Goal: Transaction & Acquisition: Book appointment/travel/reservation

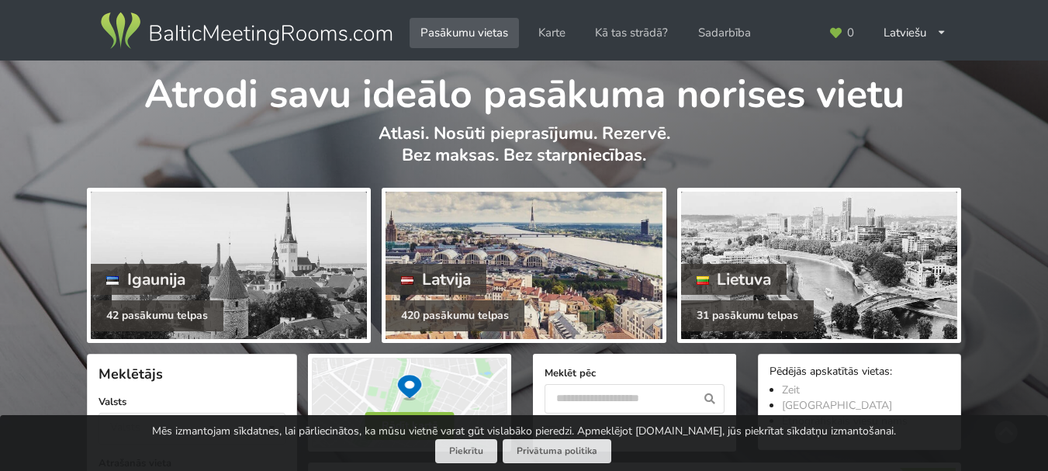
click at [492, 269] on div at bounding box center [523, 265] width 276 height 147
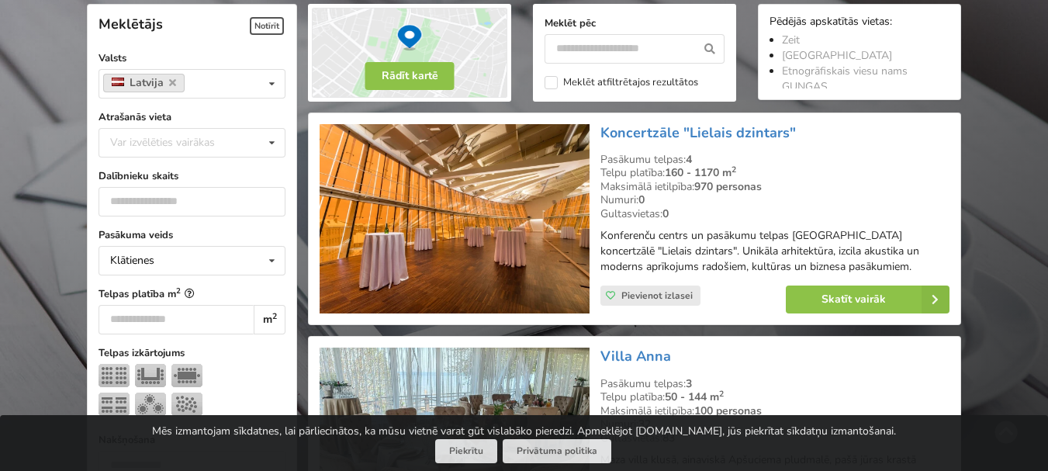
scroll to position [388, 0]
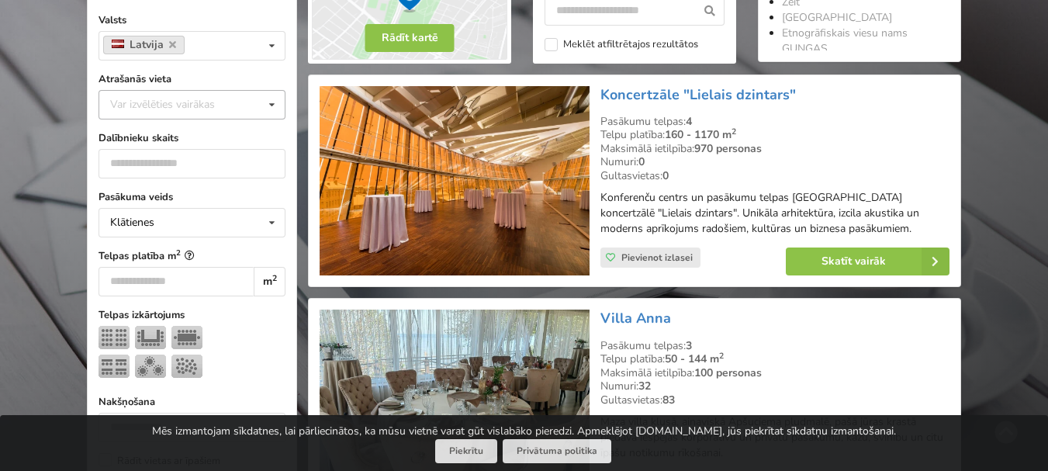
click at [274, 105] on icon at bounding box center [272, 105] width 22 height 29
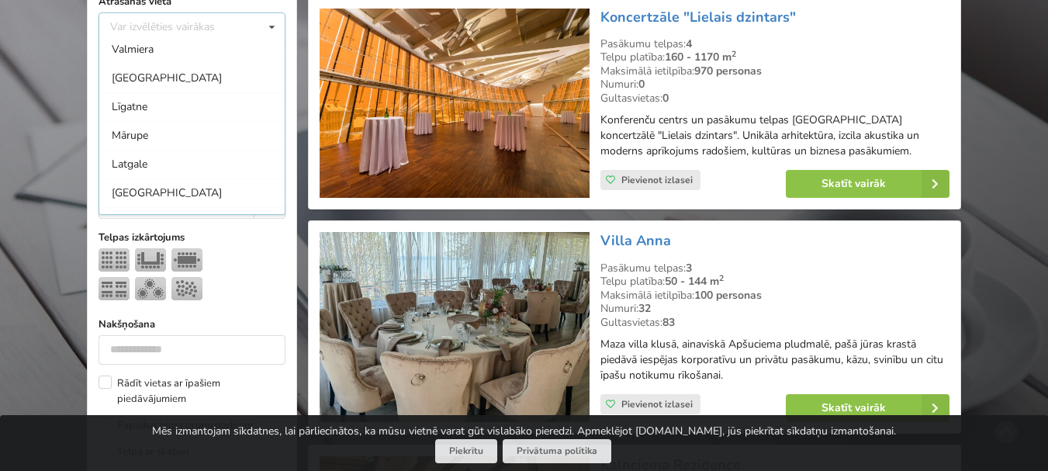
scroll to position [416, 0]
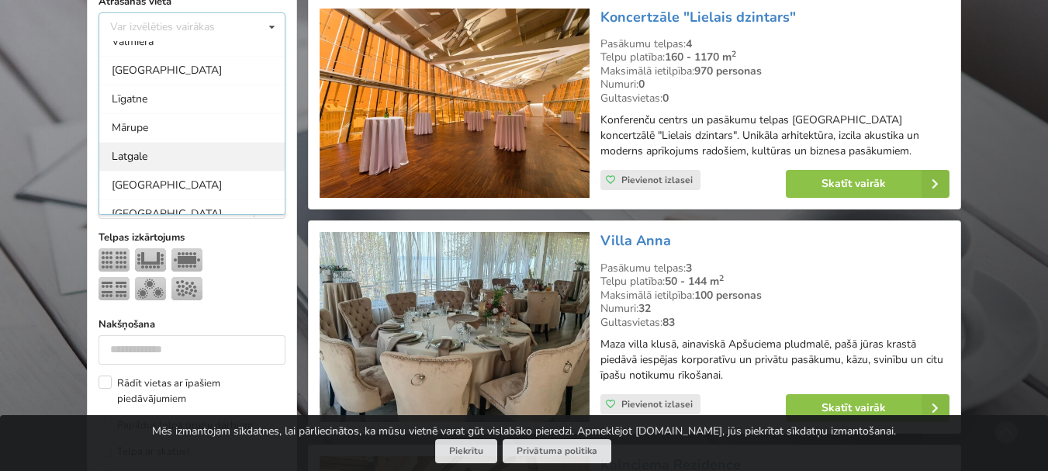
click at [253, 151] on div "Latgale" at bounding box center [191, 156] width 185 height 29
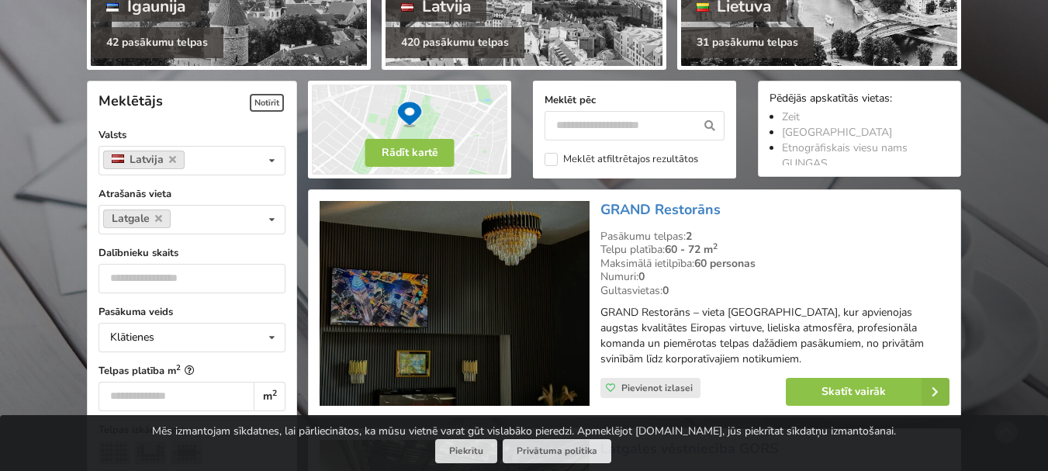
scroll to position [271, 0]
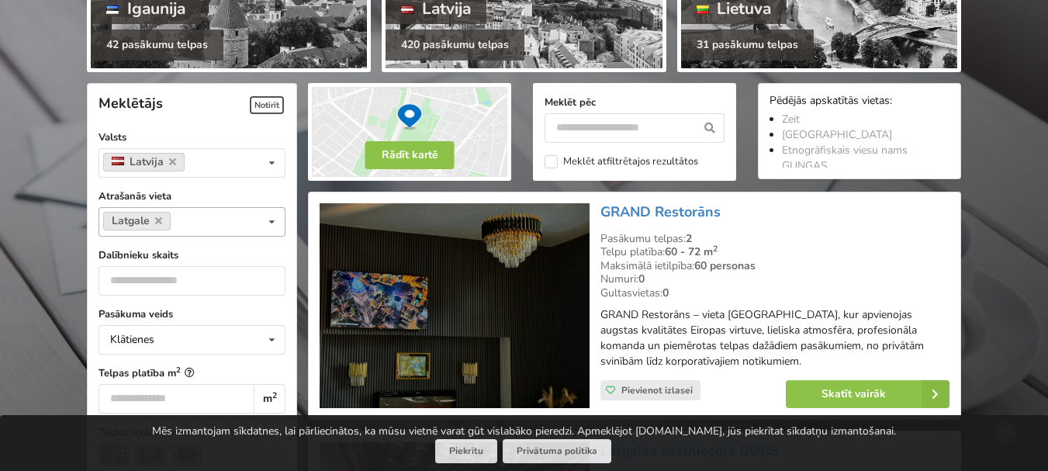
click at [269, 220] on icon at bounding box center [272, 222] width 22 height 29
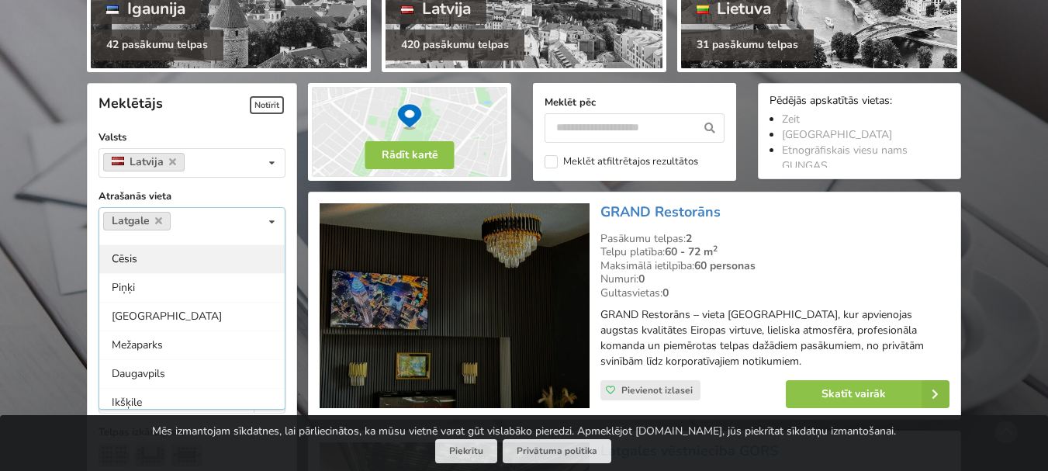
scroll to position [672, 0]
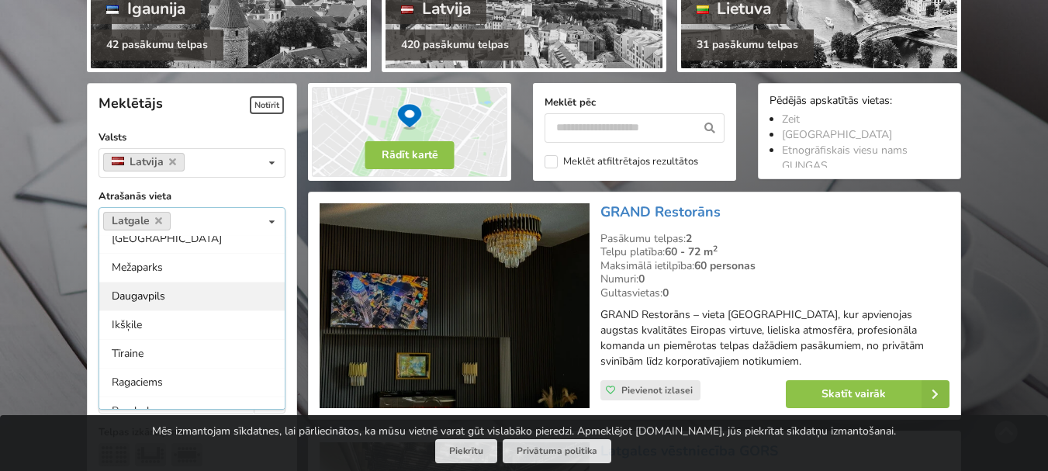
click at [237, 295] on div "Daugavpils" at bounding box center [191, 296] width 185 height 29
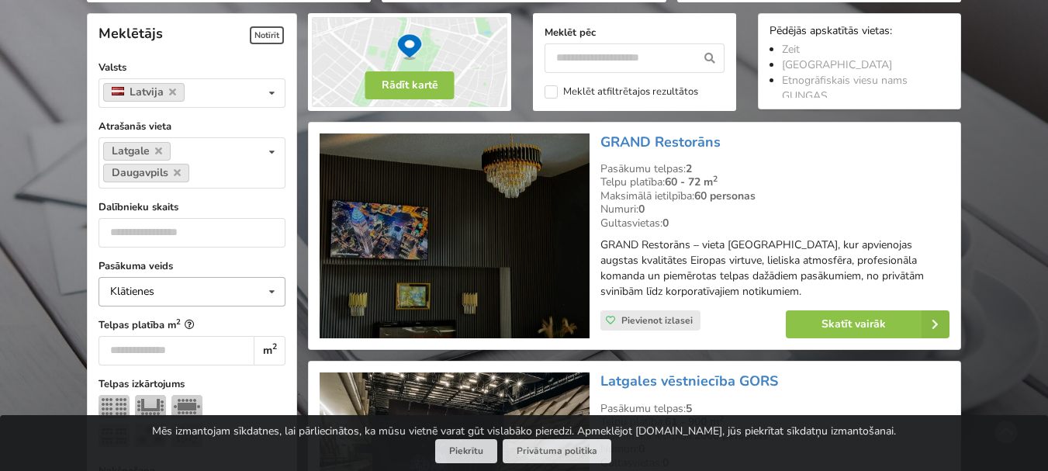
scroll to position [348, 0]
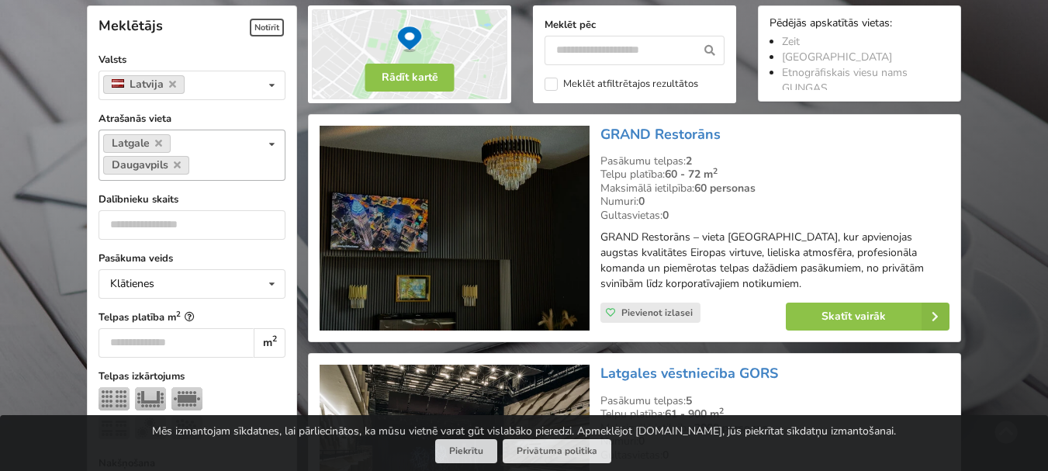
click at [270, 141] on icon at bounding box center [272, 144] width 22 height 29
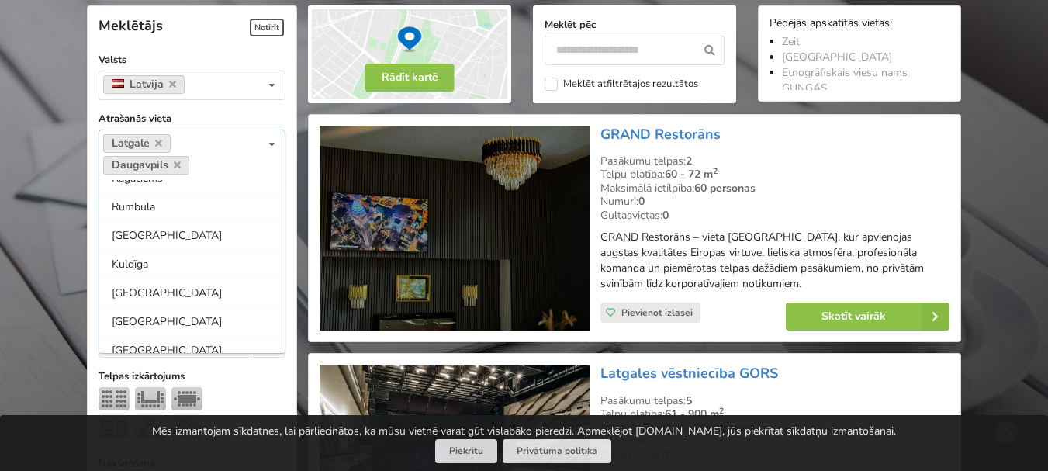
scroll to position [798, 0]
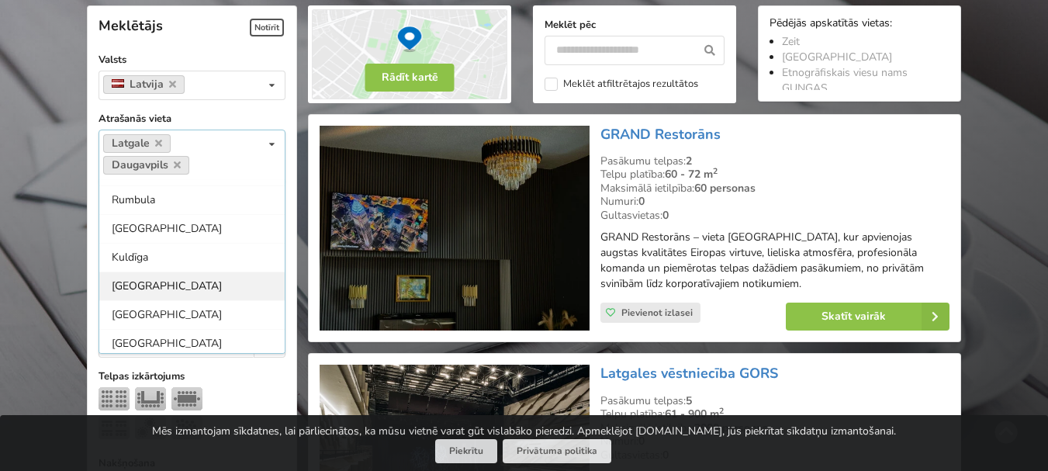
click at [252, 286] on div "[GEOGRAPHIC_DATA]" at bounding box center [191, 285] width 185 height 29
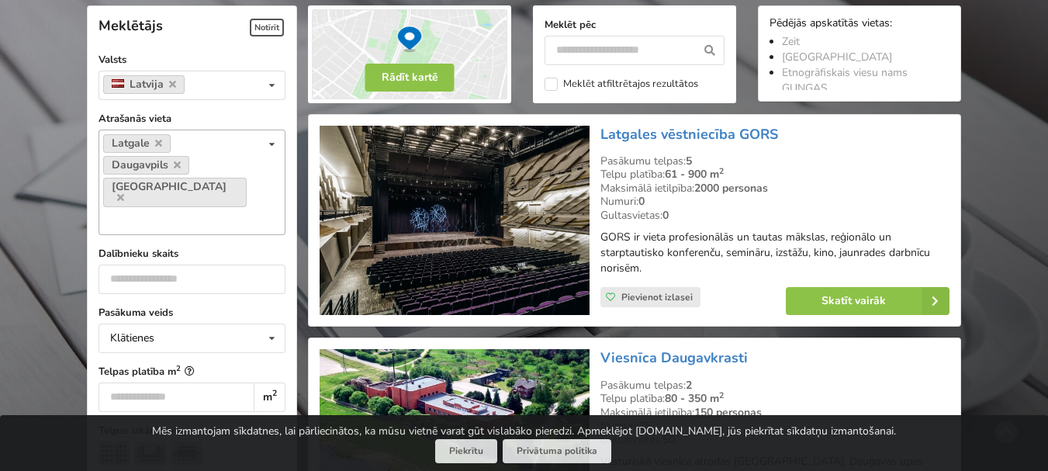
click at [271, 142] on icon at bounding box center [272, 144] width 22 height 29
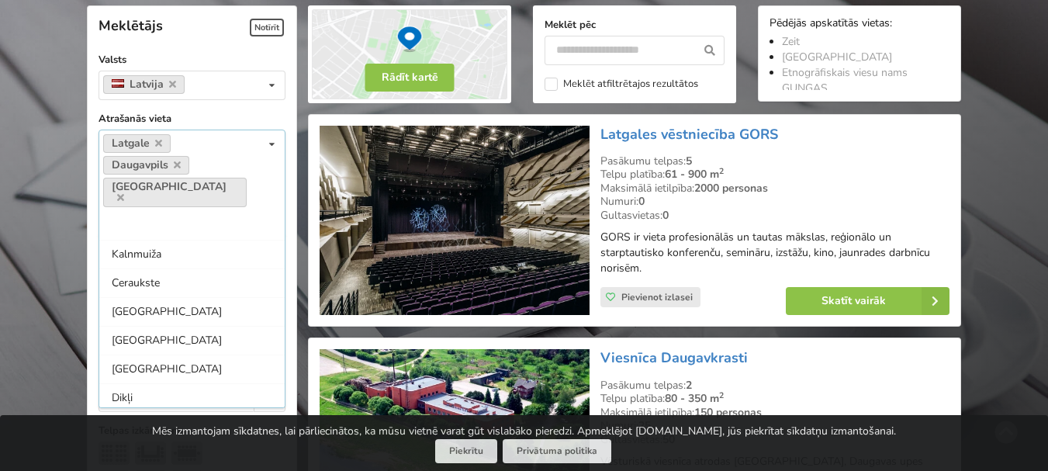
scroll to position [1176, 0]
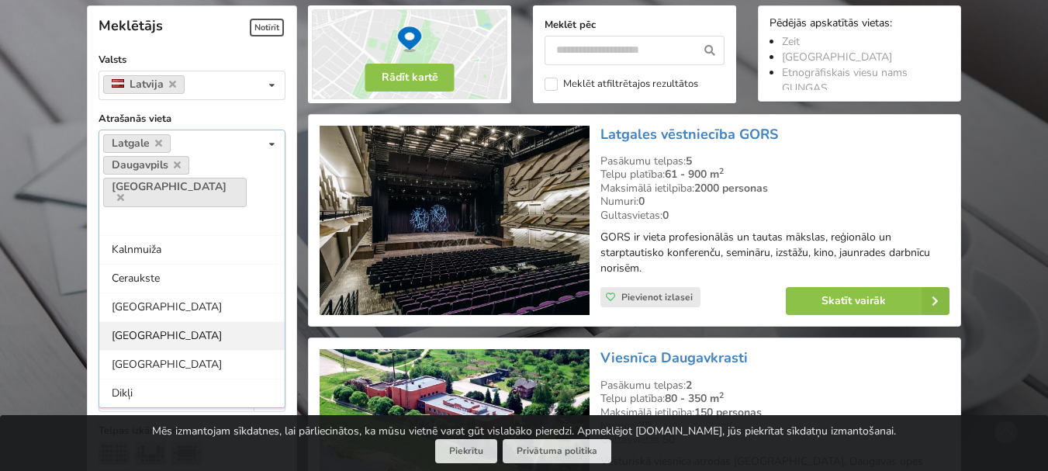
click at [257, 321] on div "[GEOGRAPHIC_DATA]" at bounding box center [191, 335] width 185 height 29
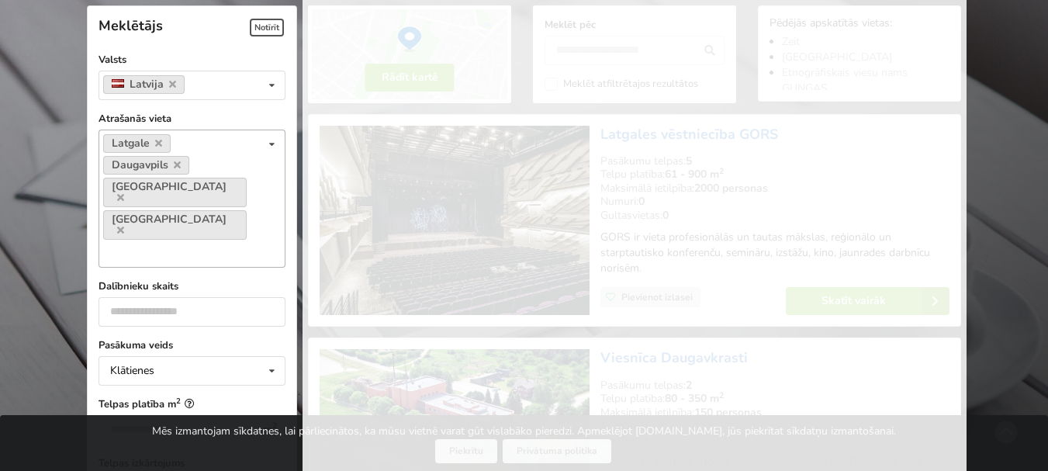
scroll to position [1147, 0]
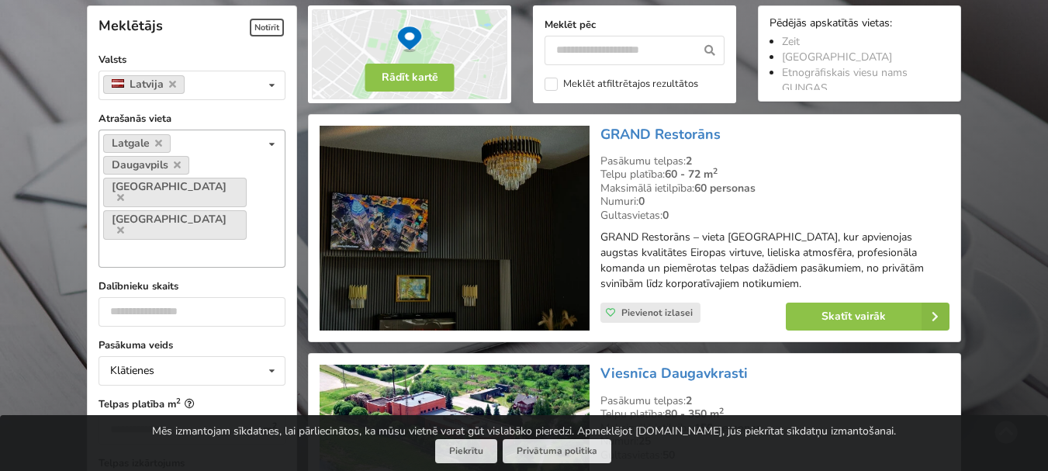
click at [271, 140] on icon at bounding box center [272, 144] width 22 height 29
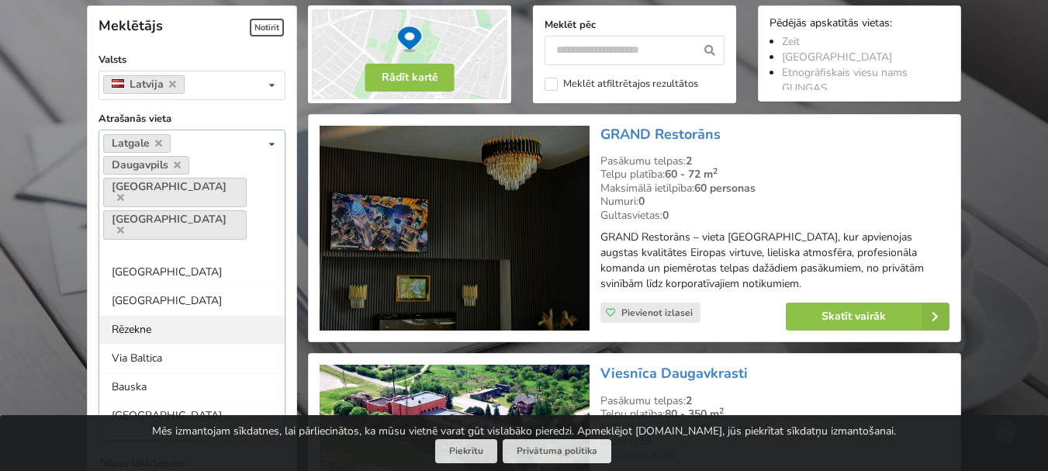
click at [256, 315] on div "Rēzekne" at bounding box center [191, 329] width 185 height 29
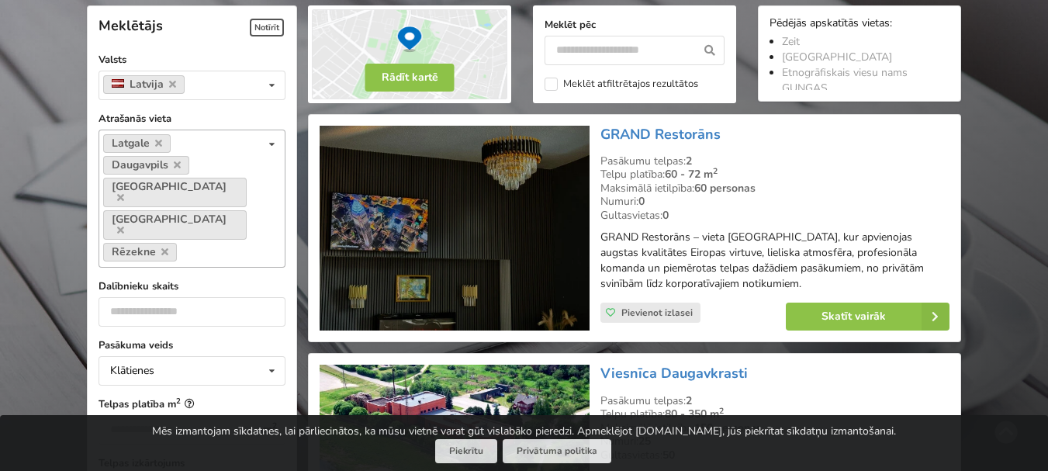
click at [271, 143] on icon at bounding box center [272, 144] width 22 height 29
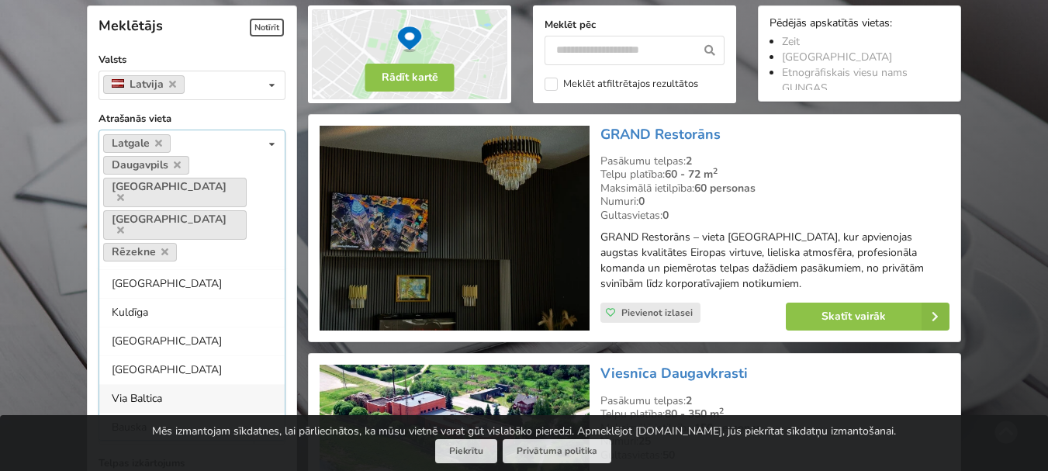
scroll to position [823, 0]
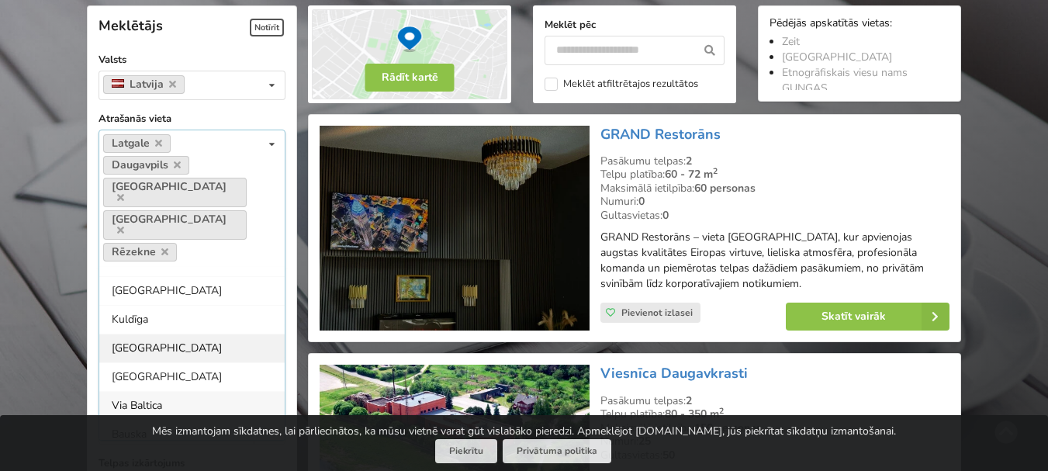
click at [247, 333] on div "[GEOGRAPHIC_DATA]" at bounding box center [191, 347] width 185 height 29
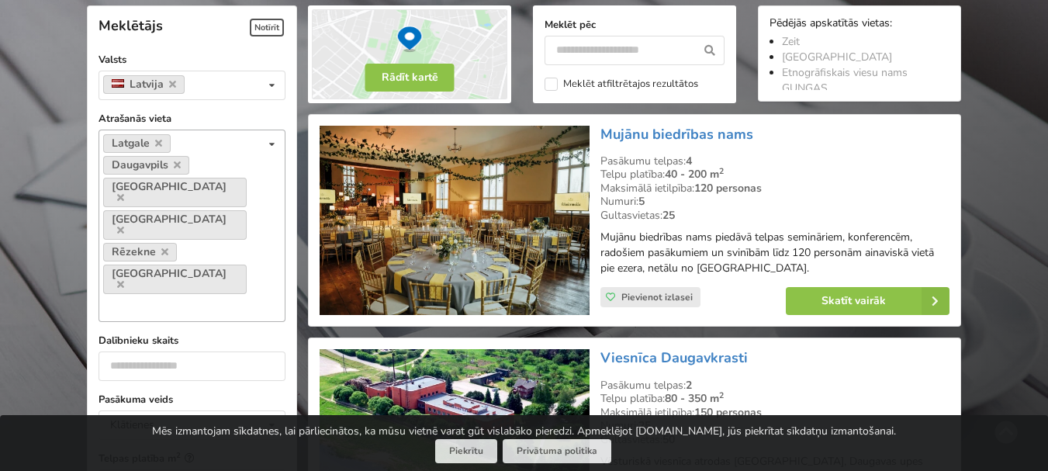
click at [275, 144] on icon at bounding box center [272, 144] width 22 height 29
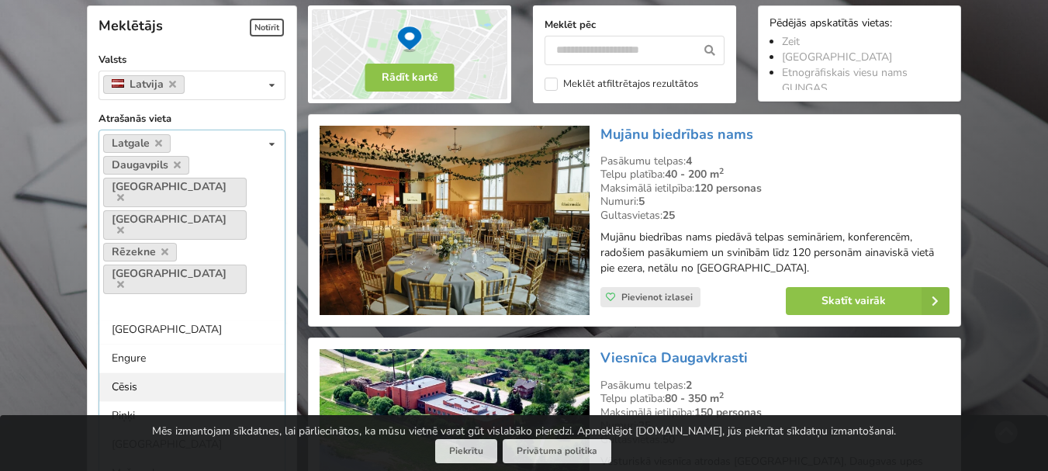
click at [255, 372] on div "Cēsis" at bounding box center [191, 386] width 185 height 29
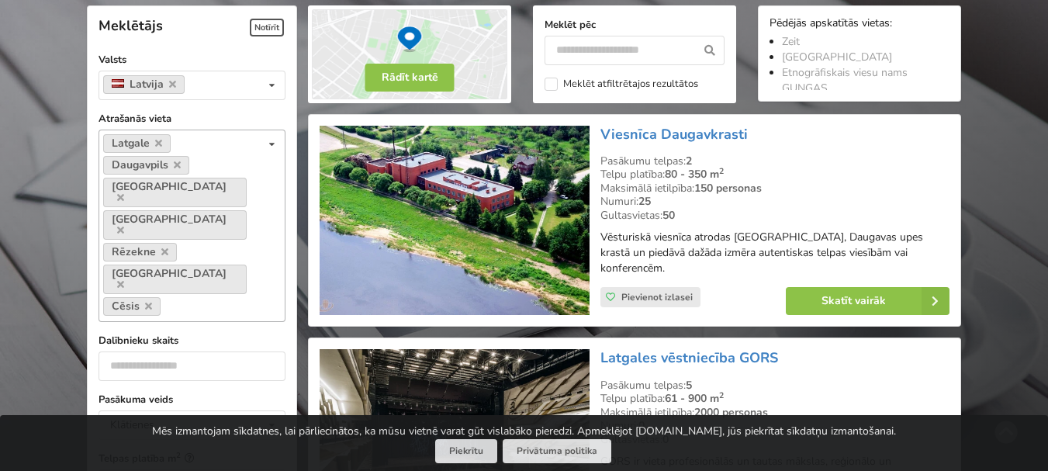
click at [275, 144] on icon at bounding box center [272, 144] width 22 height 29
click at [248, 328] on div "Vidzeme" at bounding box center [191, 342] width 185 height 29
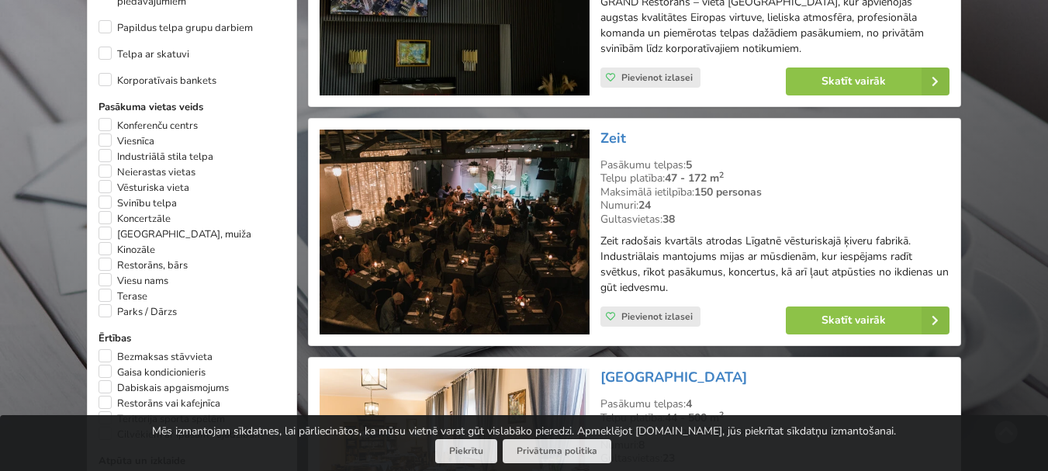
scroll to position [1046, 0]
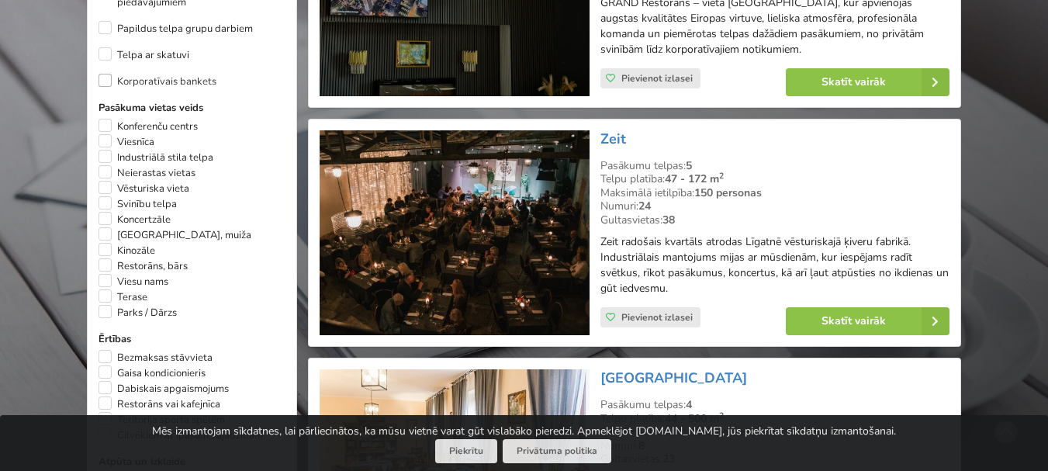
click at [103, 74] on label "Korporatīvais bankets" at bounding box center [157, 82] width 118 height 16
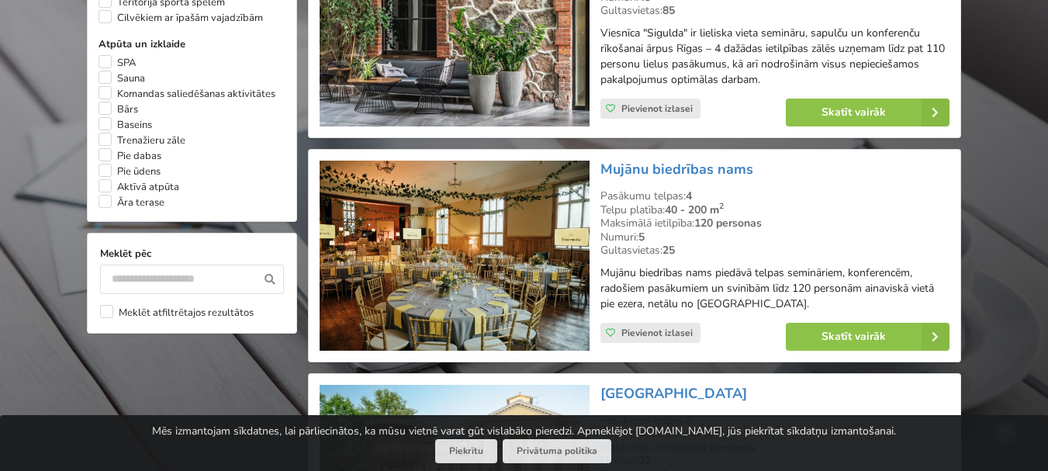
scroll to position [1511, 0]
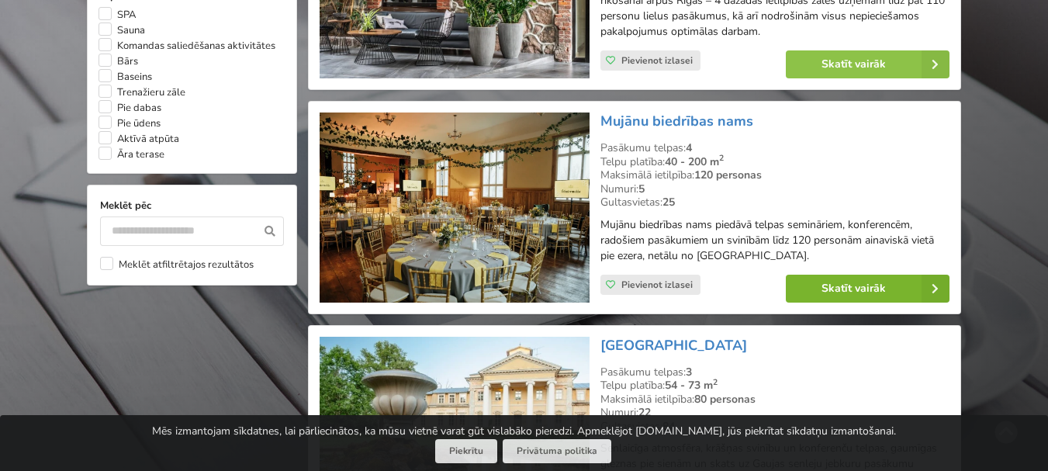
click at [834, 278] on link "Skatīt vairāk" at bounding box center [868, 289] width 164 height 28
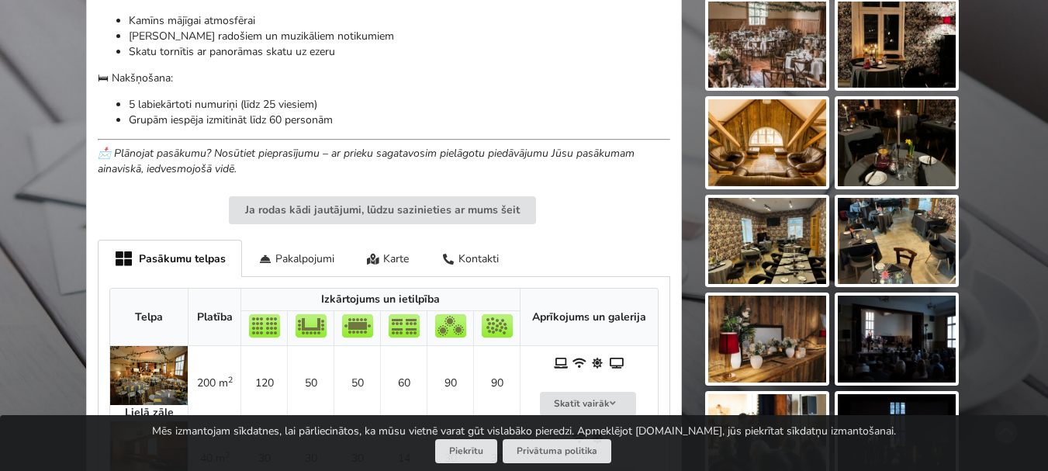
scroll to position [853, 0]
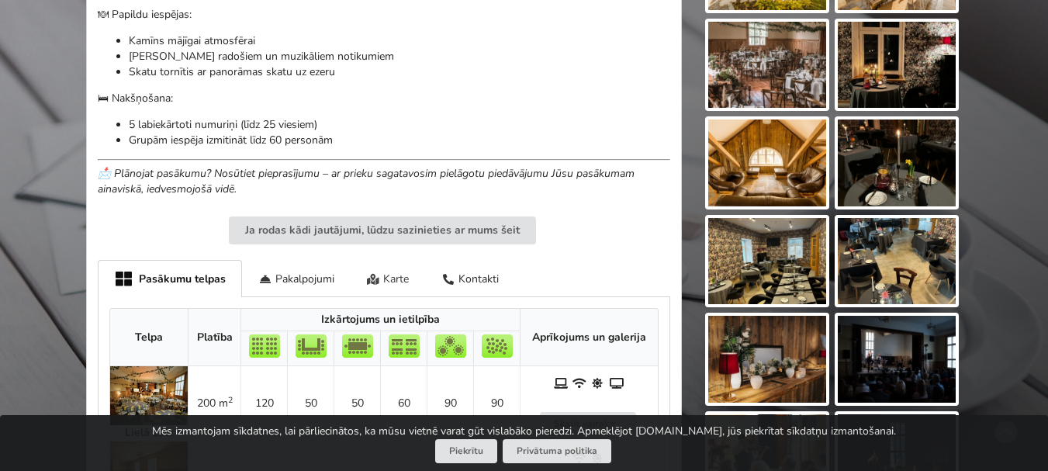
click at [393, 277] on div "Karte" at bounding box center [388, 278] width 75 height 36
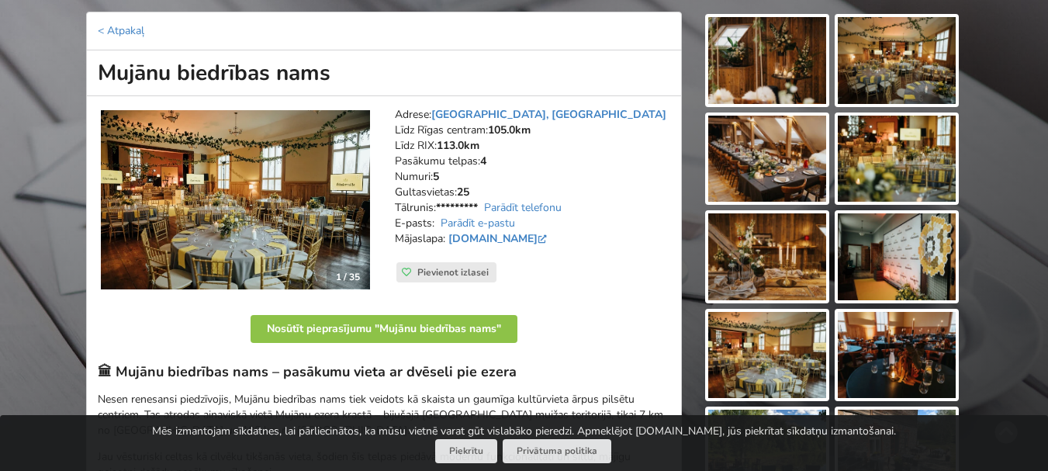
scroll to position [0, 0]
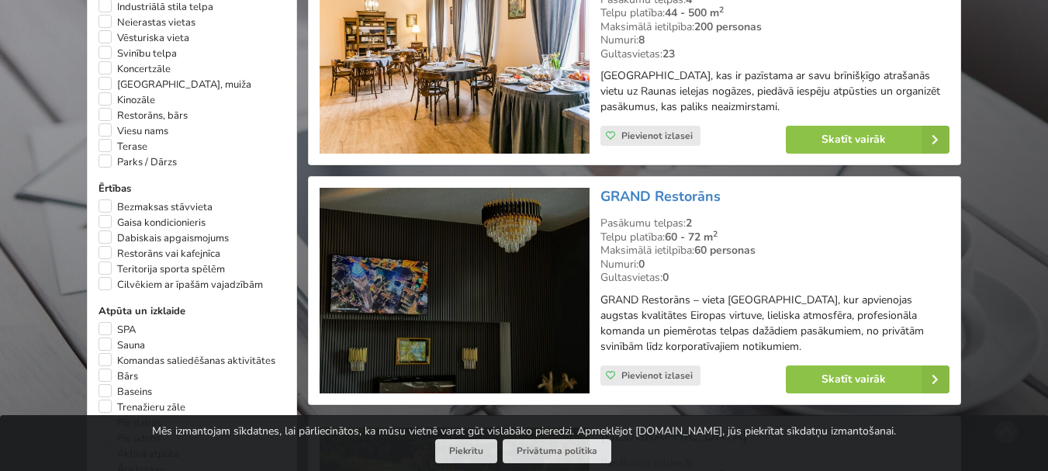
scroll to position [1201, 0]
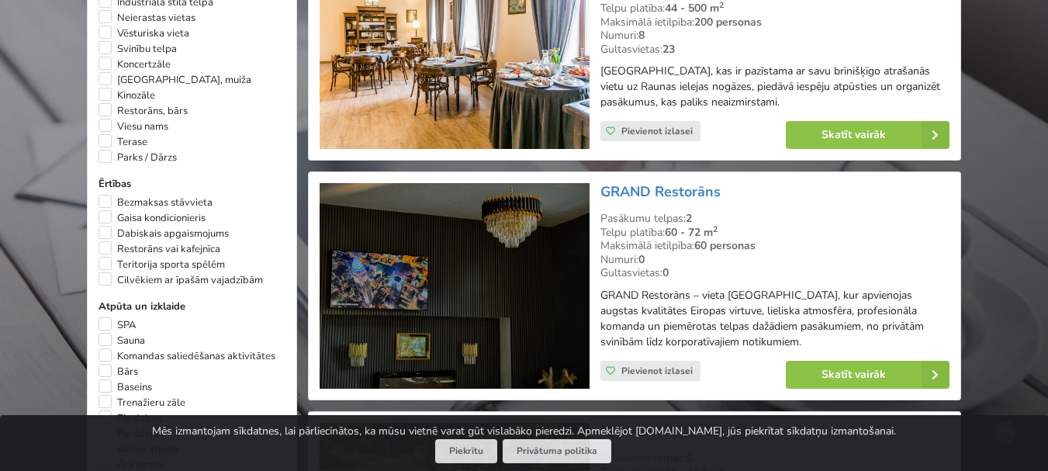
click at [478, 282] on img at bounding box center [454, 286] width 269 height 206
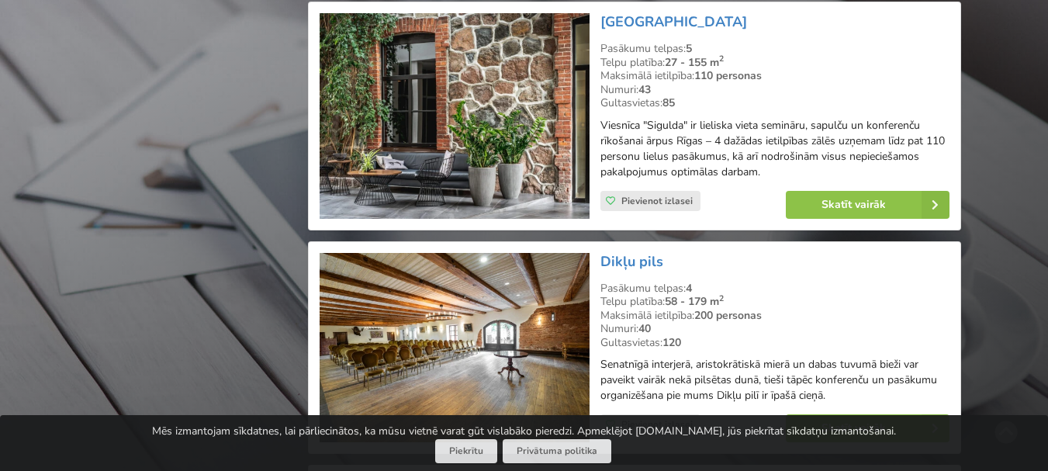
scroll to position [2442, 0]
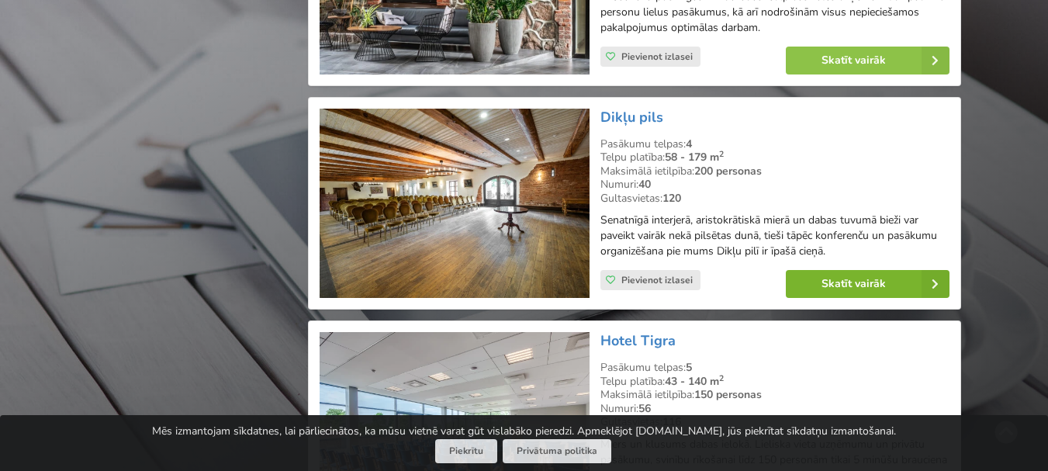
click at [817, 281] on link "Skatīt vairāk" at bounding box center [868, 284] width 164 height 28
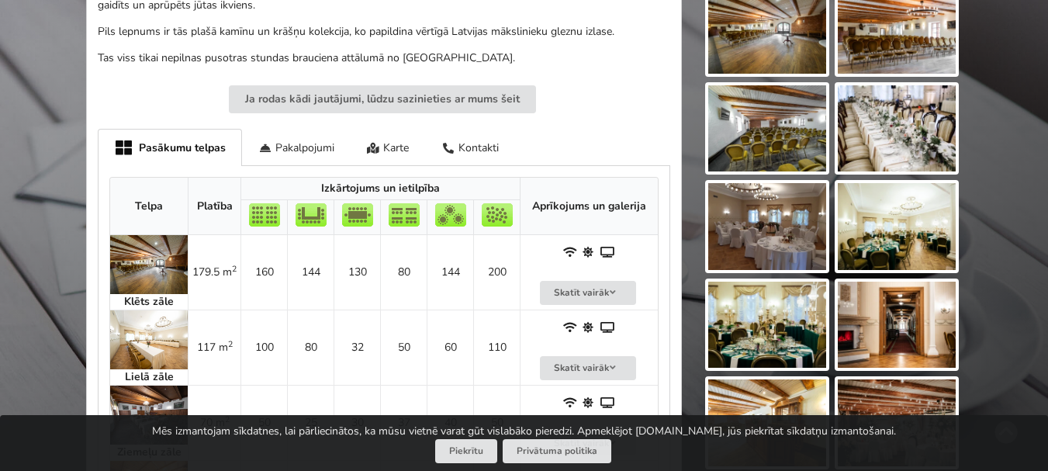
scroll to position [620, 0]
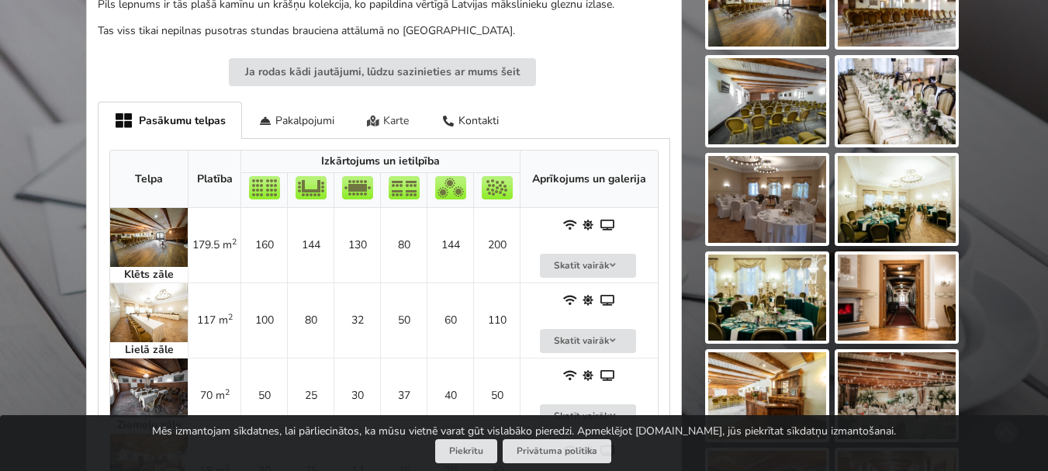
click at [382, 119] on div "Karte" at bounding box center [388, 120] width 75 height 36
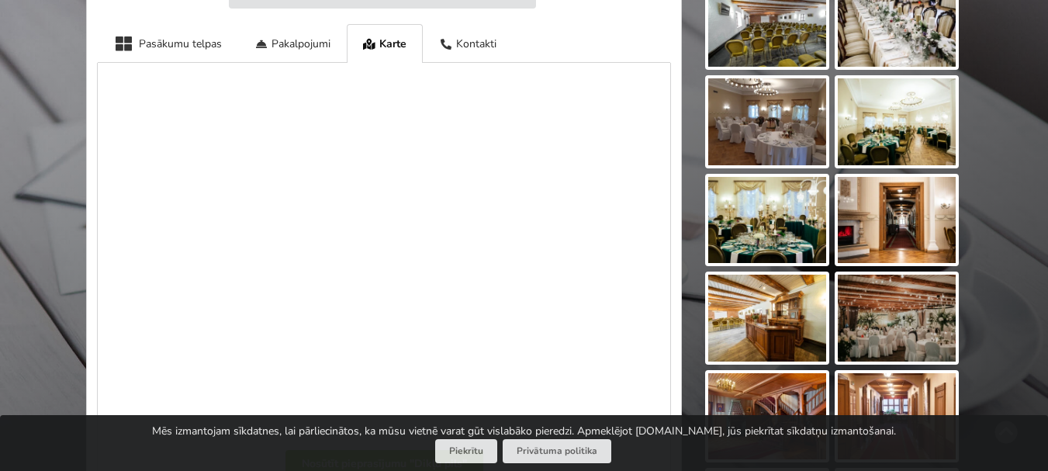
scroll to position [776, 0]
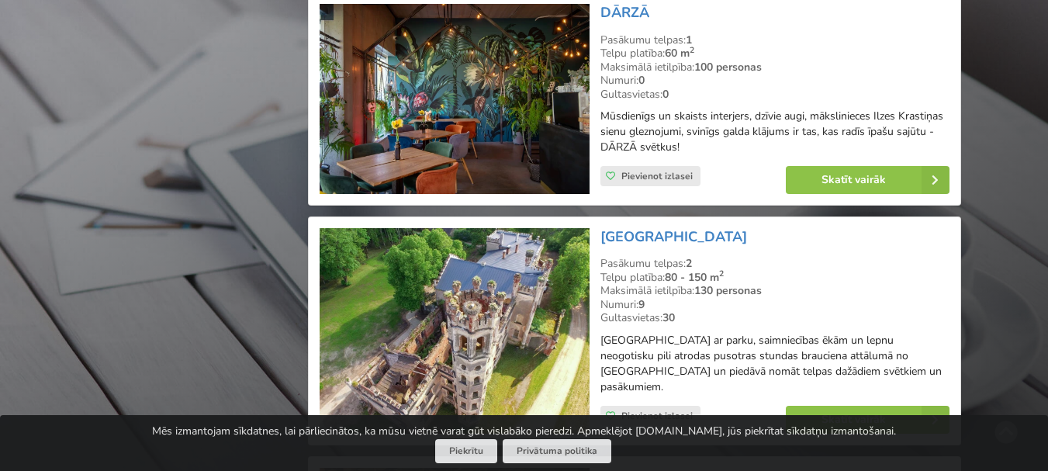
scroll to position [3295, 0]
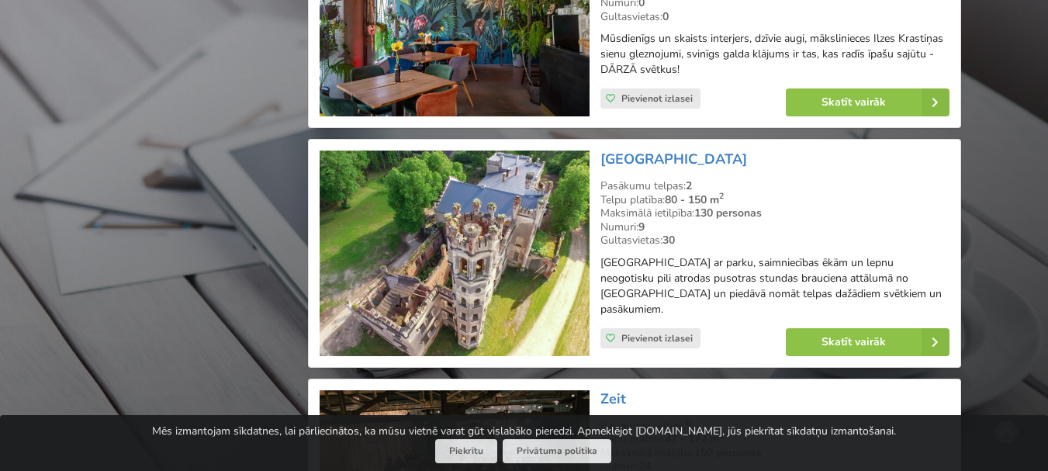
click at [476, 230] on img at bounding box center [454, 253] width 269 height 206
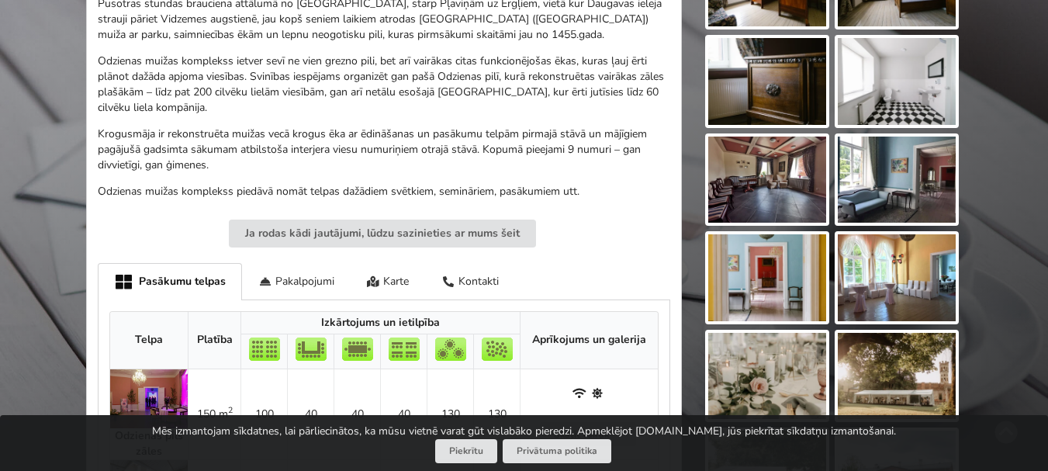
scroll to position [543, 0]
click at [386, 272] on div "Karte" at bounding box center [388, 280] width 75 height 36
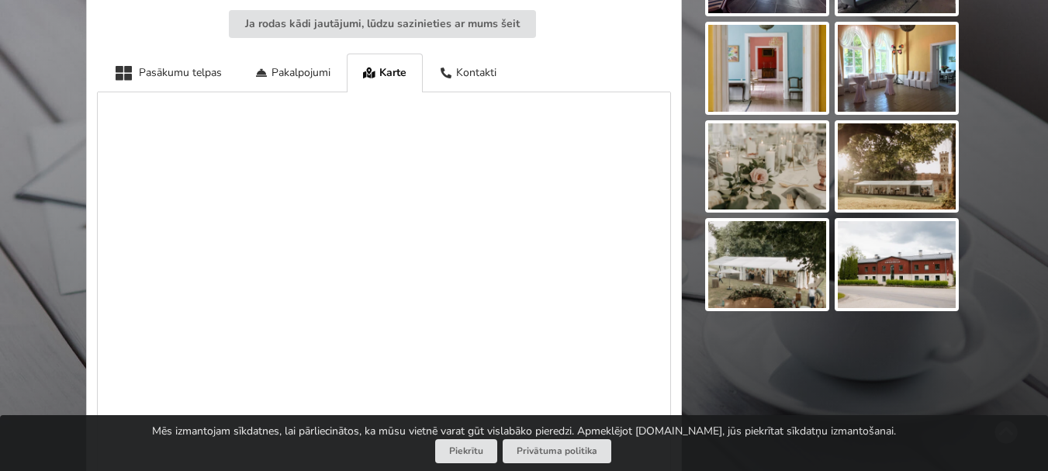
scroll to position [776, 0]
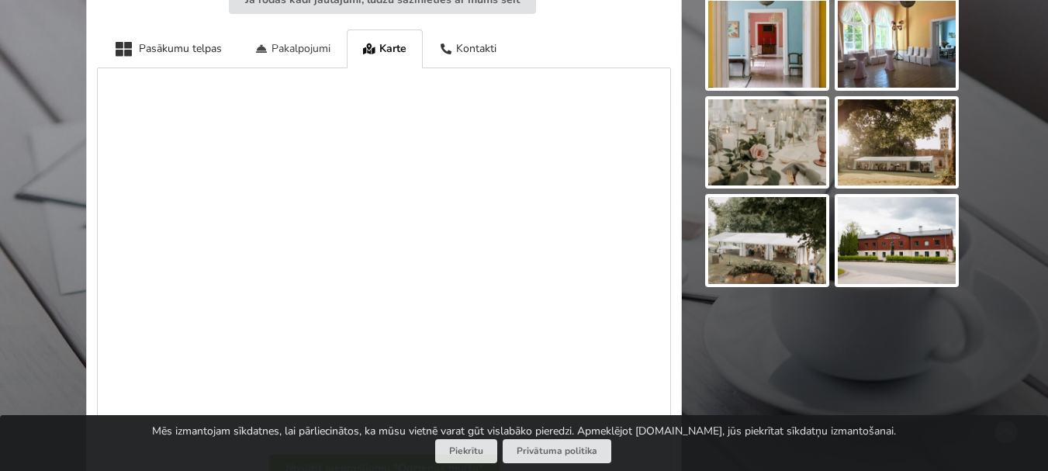
click at [297, 36] on div "Pakalpojumi" at bounding box center [292, 48] width 109 height 38
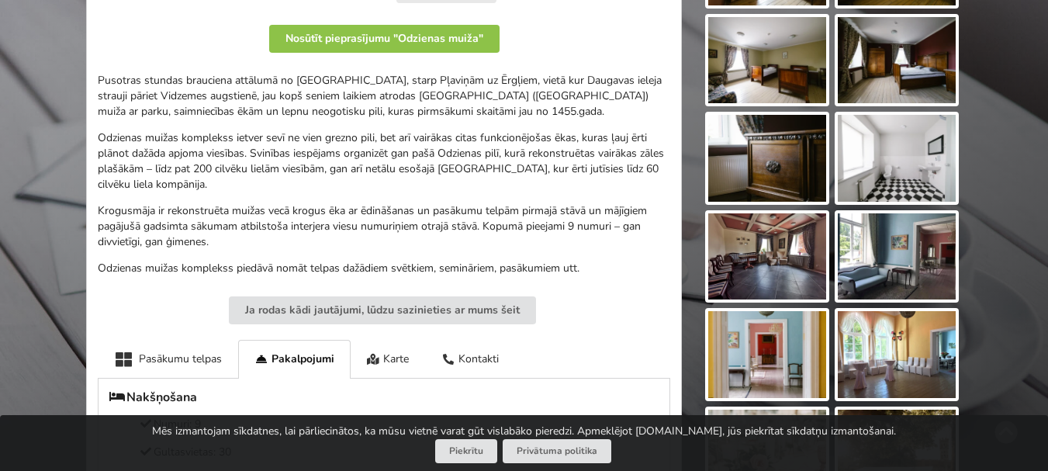
scroll to position [543, 0]
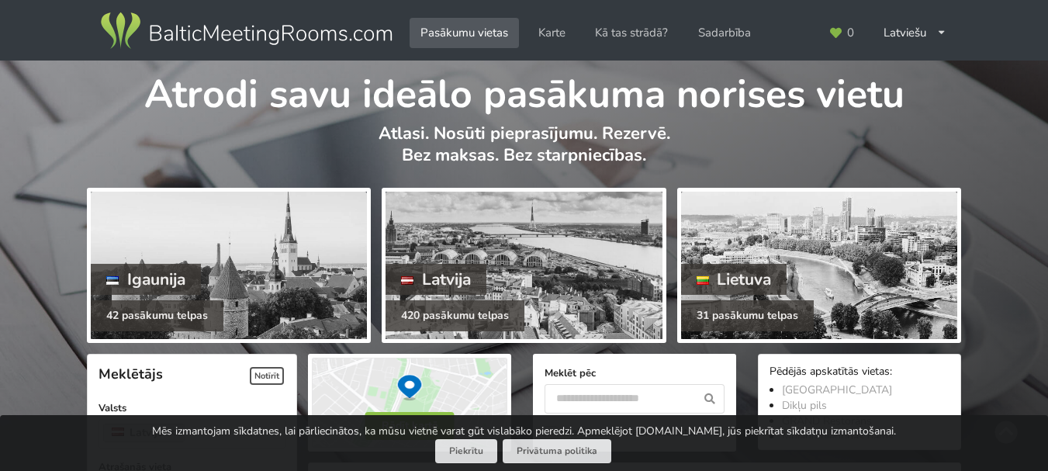
scroll to position [3295, 0]
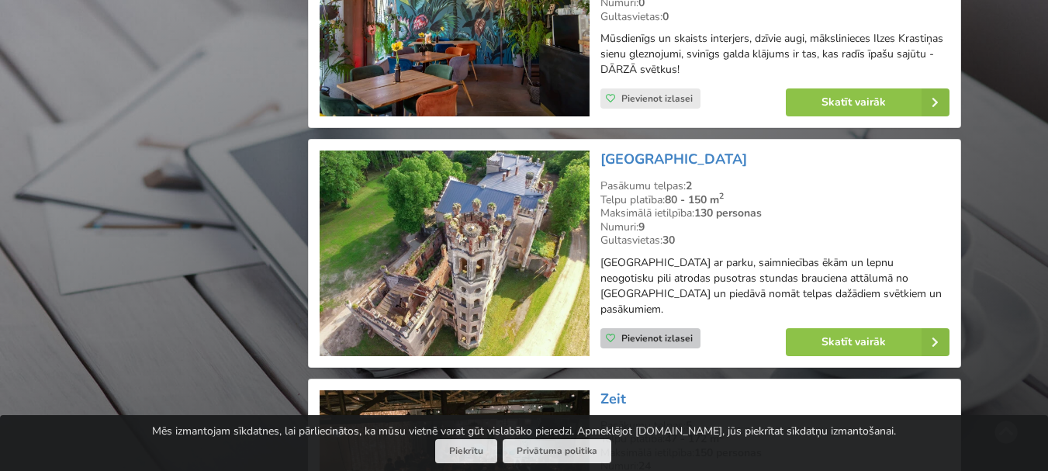
click at [642, 332] on span "Pievienot izlasei" at bounding box center [656, 338] width 71 height 12
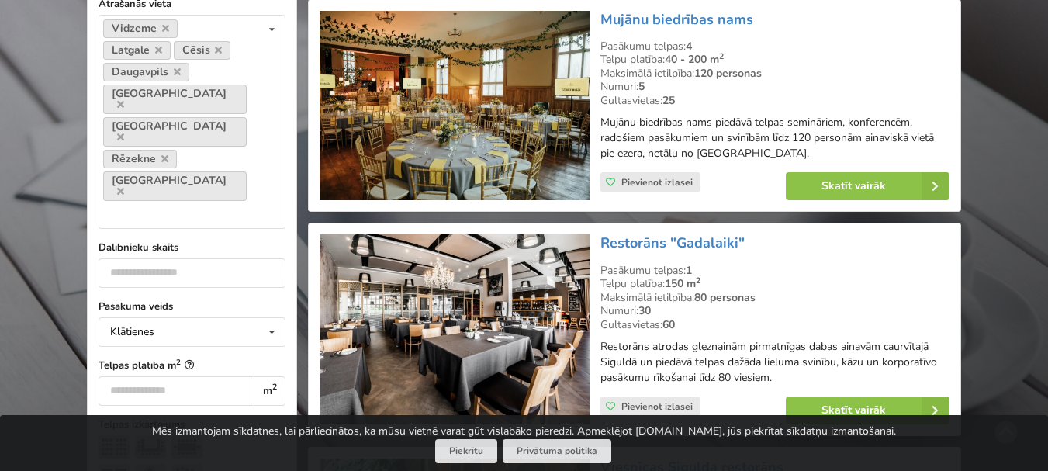
scroll to position [426, 0]
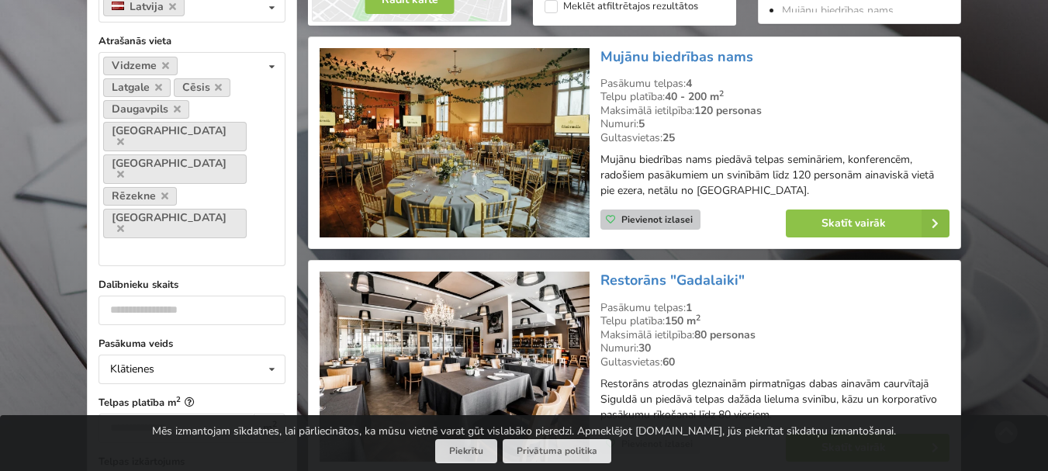
click at [657, 223] on span "Pievienot izlasei" at bounding box center [656, 219] width 71 height 12
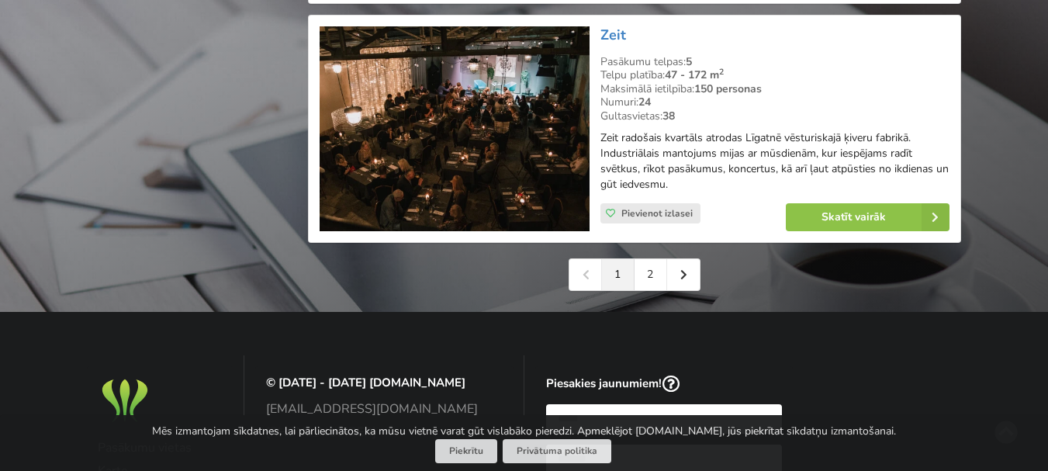
scroll to position [3683, 0]
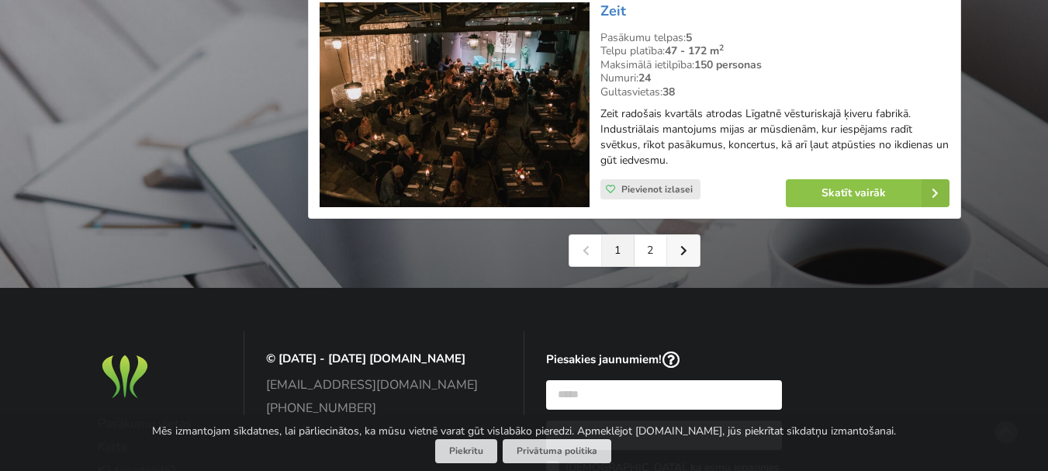
click at [684, 245] on icon at bounding box center [683, 250] width 7 height 11
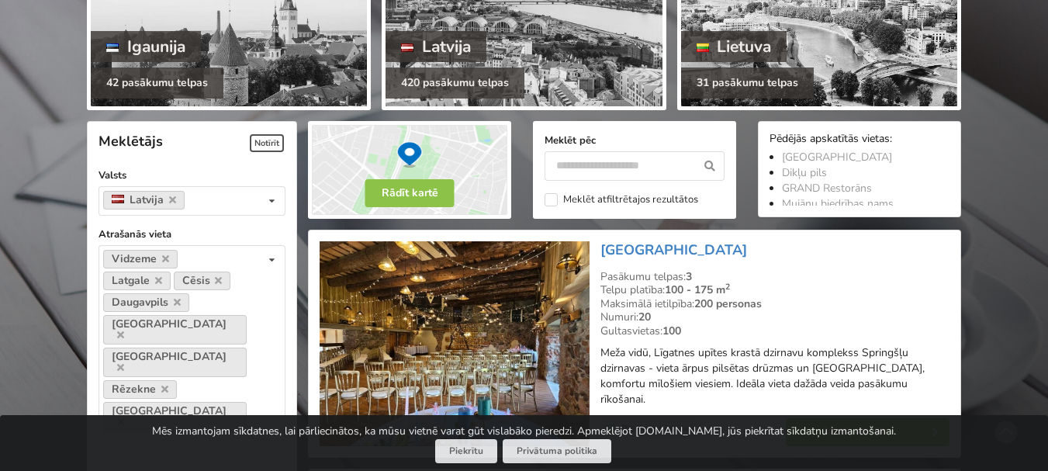
scroll to position [155, 0]
